Goal: Navigation & Orientation: Find specific page/section

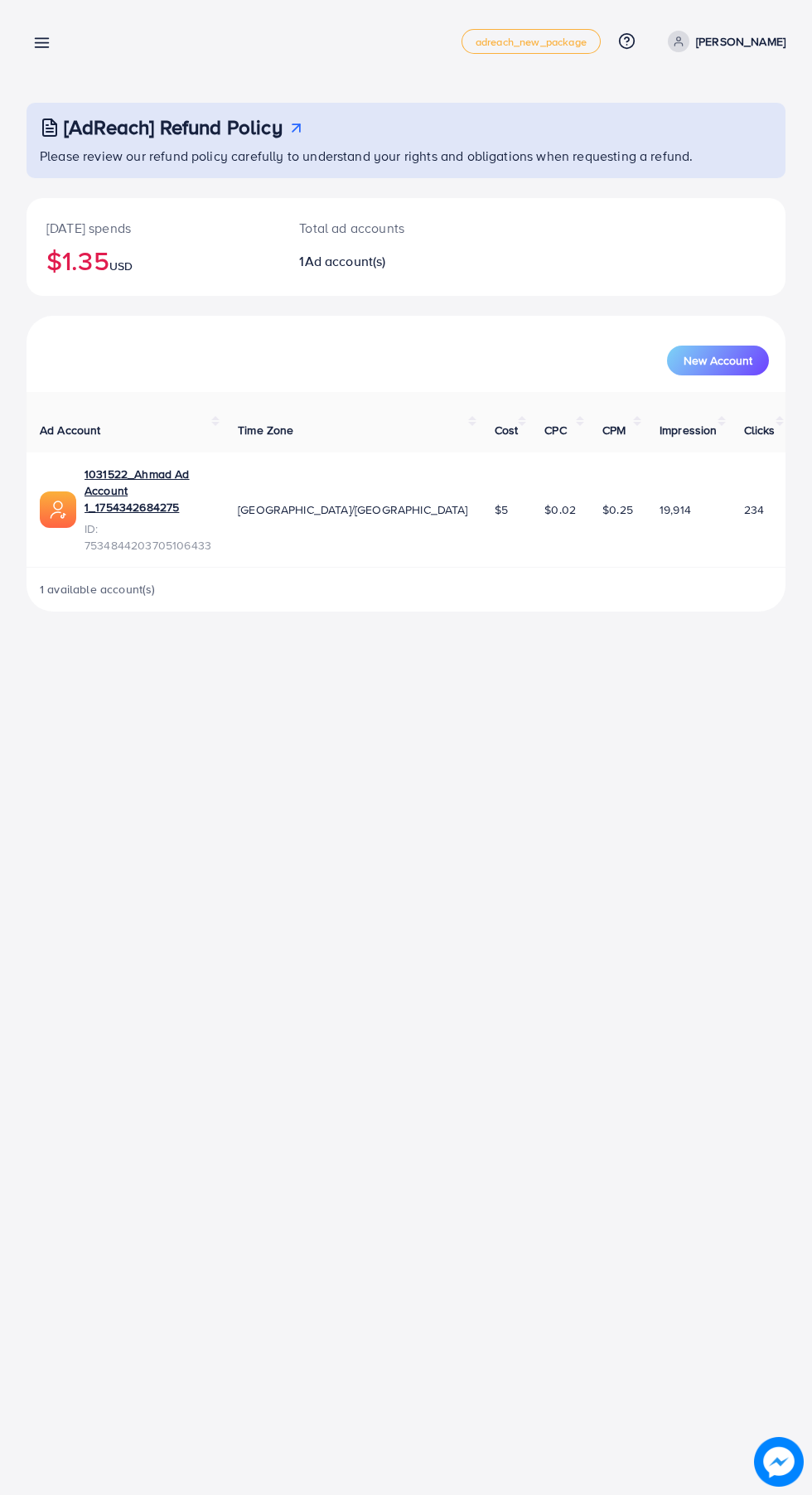
click at [38, 43] on line at bounding box center [42, 43] width 13 height 0
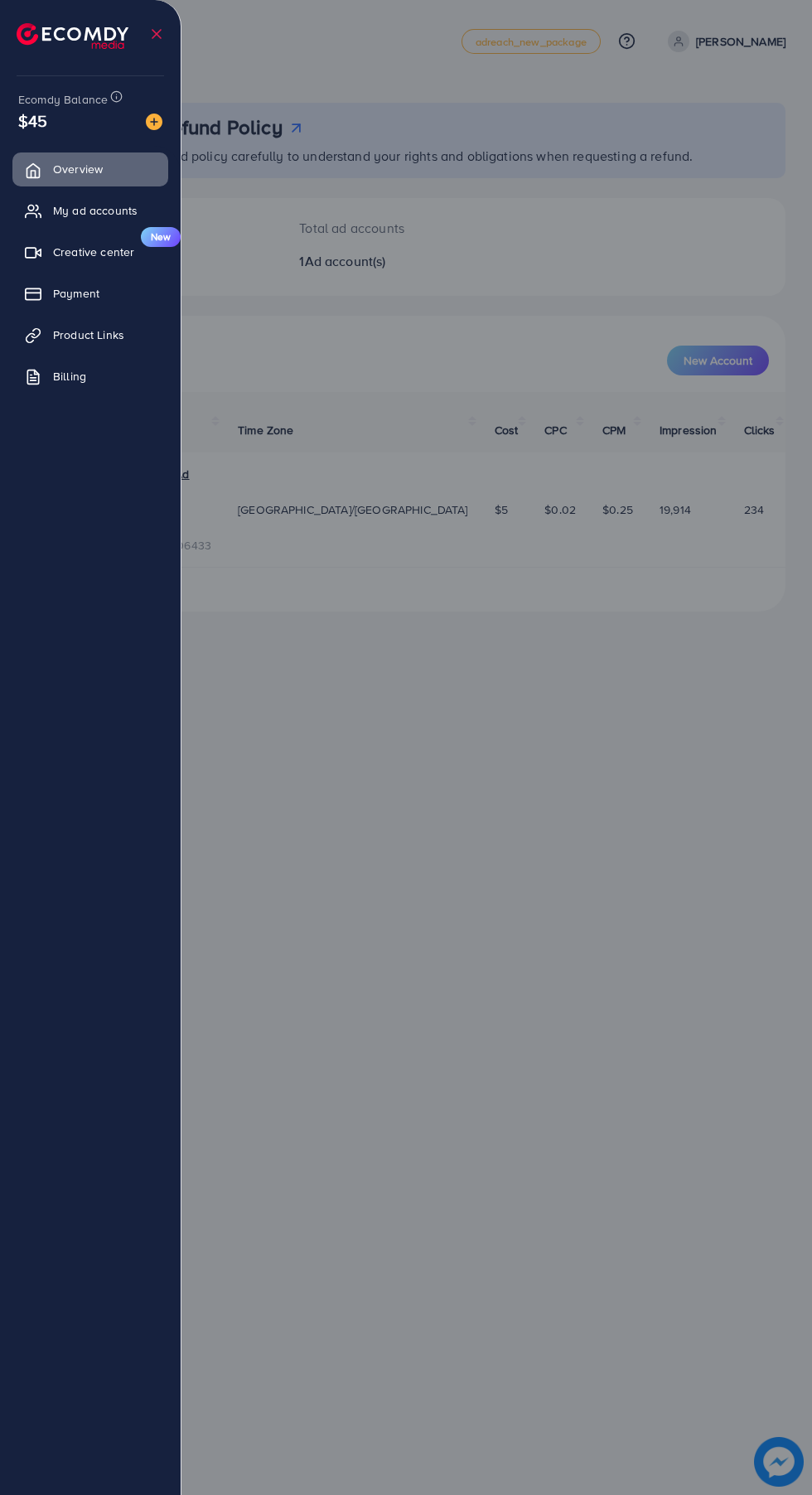
click at [39, 341] on icon at bounding box center [33, 335] width 17 height 17
click at [65, 340] on span "Product Links" at bounding box center [88, 334] width 72 height 17
click at [701, 456] on div at bounding box center [406, 897] width 812 height 1794
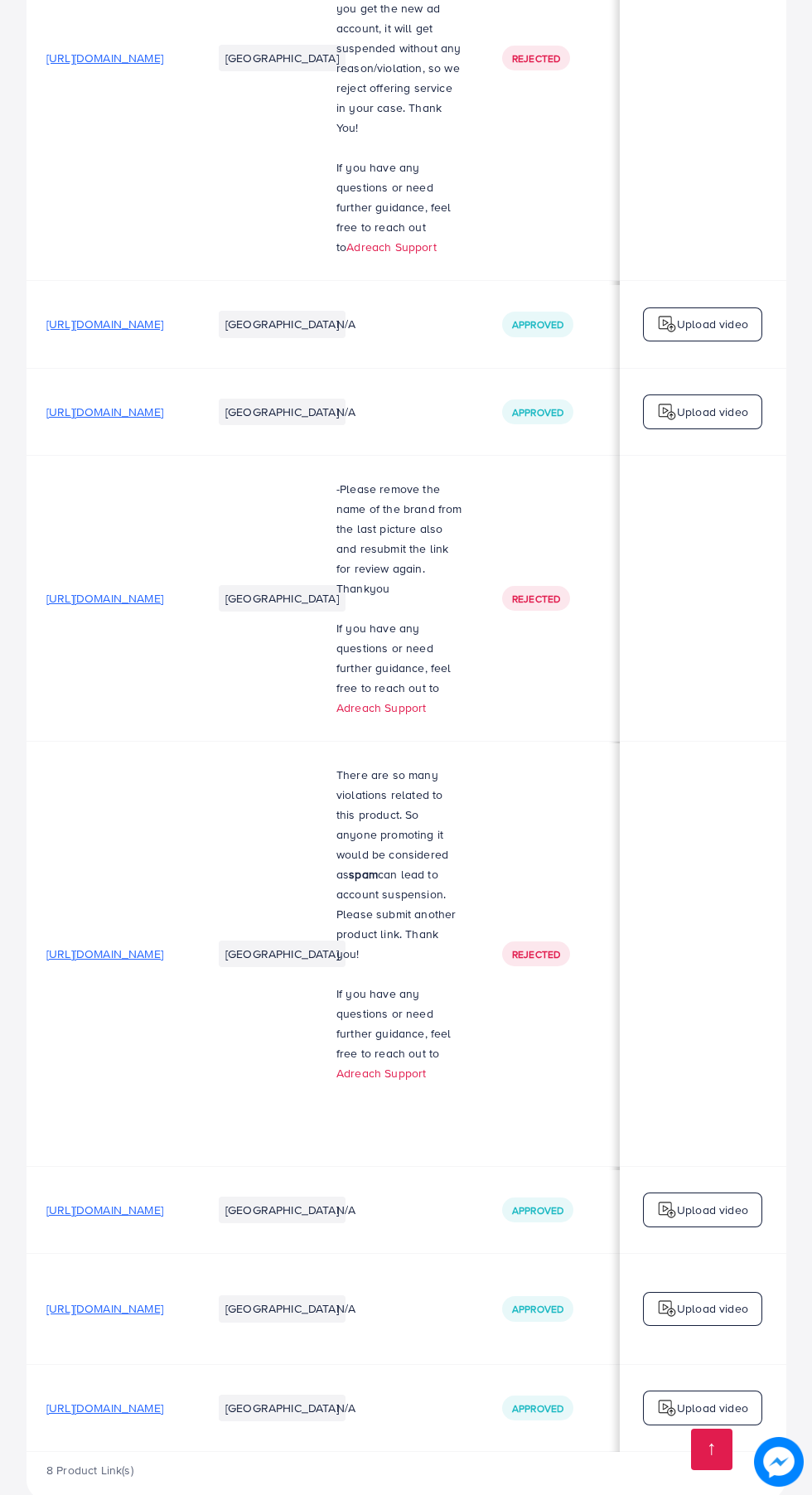
click at [139, 1400] on span "[URL][DOMAIN_NAME]" at bounding box center [105, 1408] width 117 height 17
